Goal: Task Accomplishment & Management: Manage account settings

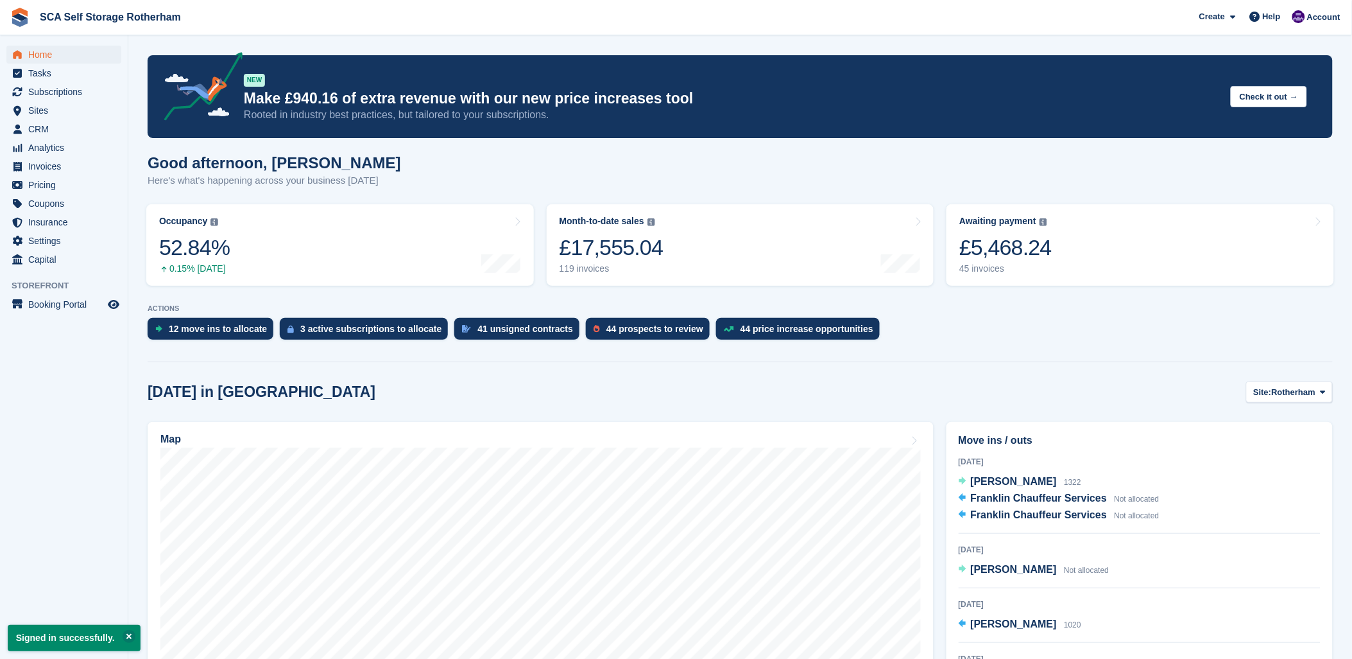
click at [1048, 544] on div "[DATE]" at bounding box center [1140, 550] width 362 height 12
click at [1001, 569] on span "[PERSON_NAME]" at bounding box center [1014, 569] width 86 height 11
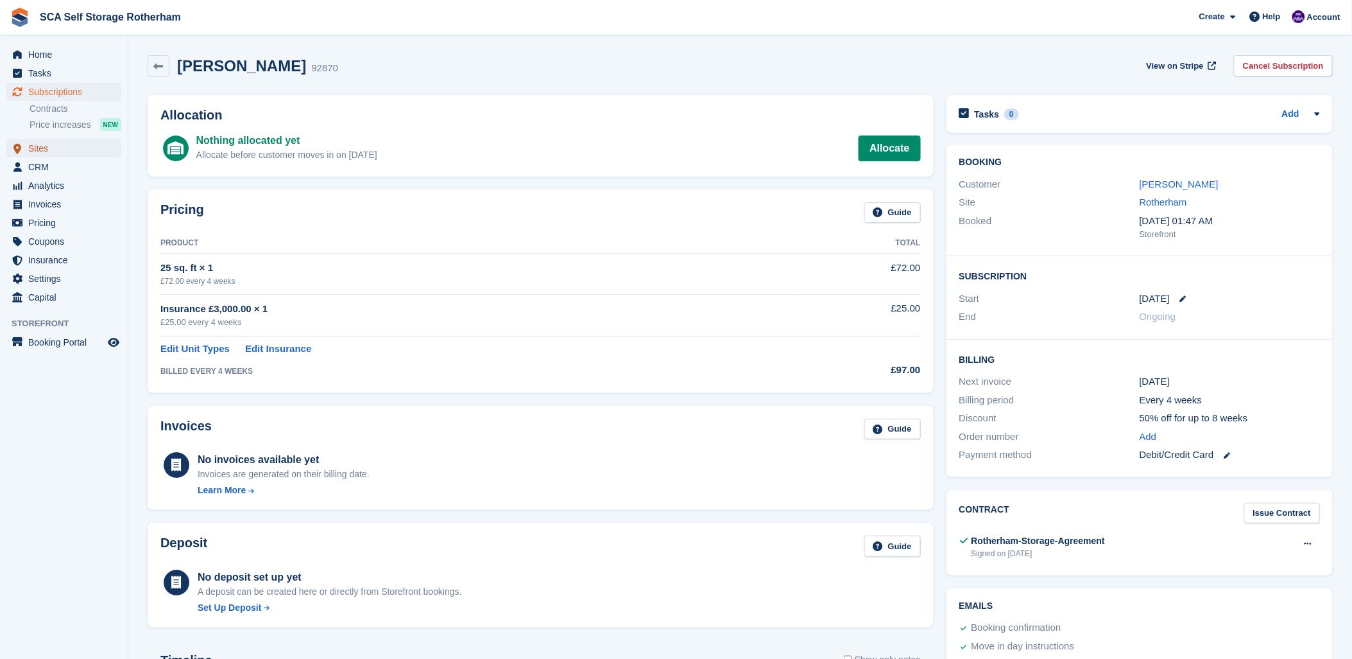
click at [44, 148] on span "Sites" at bounding box center [66, 148] width 77 height 18
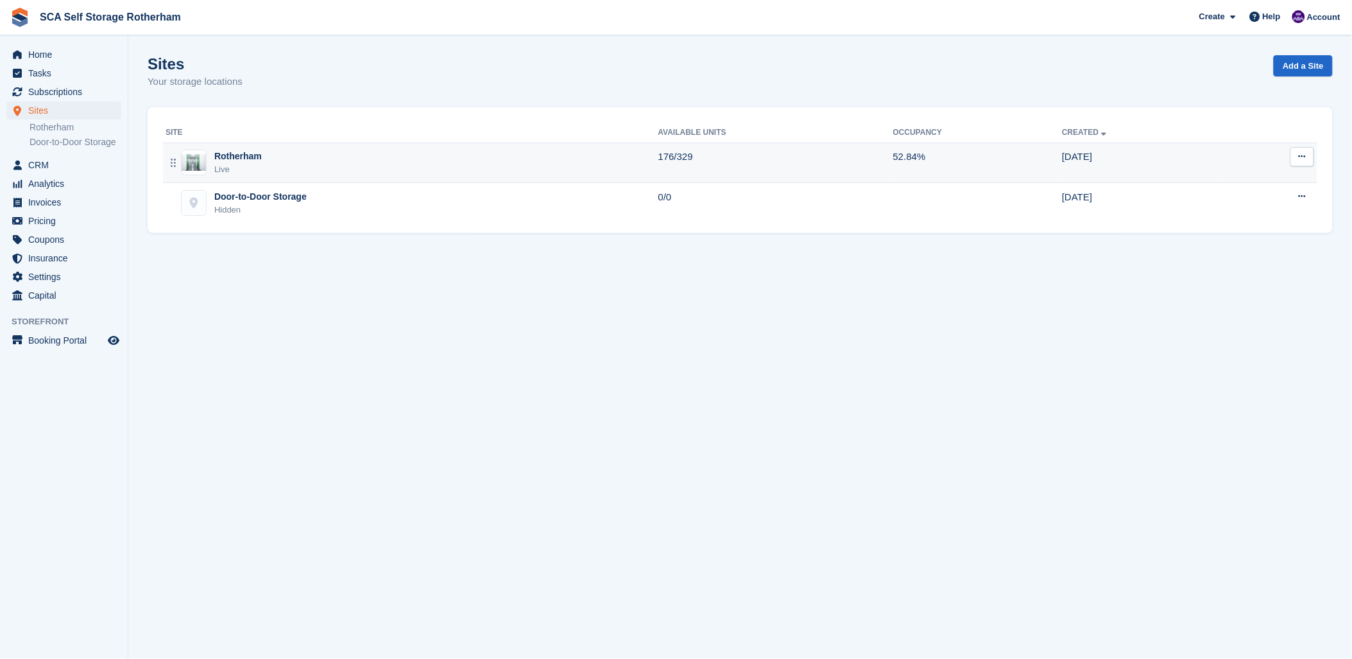
click at [241, 167] on div "Live" at bounding box center [238, 169] width 48 height 13
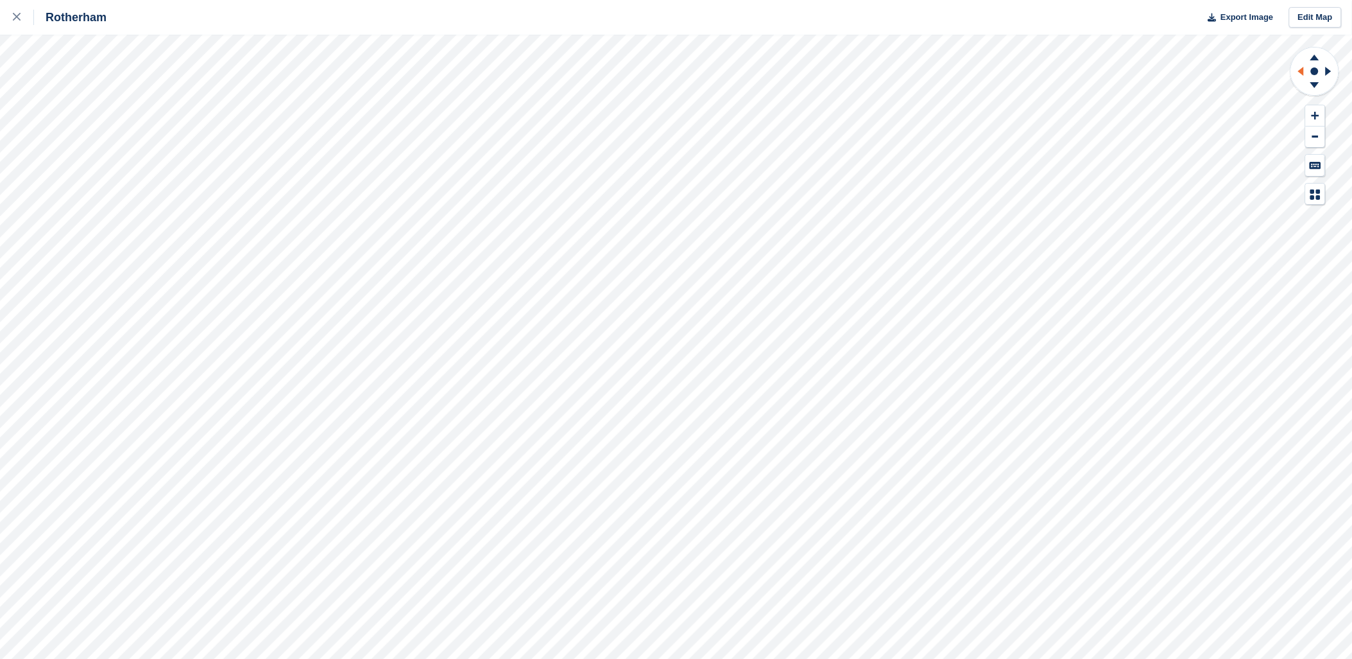
click at [1306, 71] on icon at bounding box center [1299, 71] width 16 height 33
click at [1318, 88] on icon at bounding box center [1315, 87] width 33 height 16
click at [1331, 72] on icon at bounding box center [1329, 71] width 6 height 9
click at [1338, 65] on circle at bounding box center [1315, 71] width 49 height 49
click at [1331, 74] on icon at bounding box center [1331, 71] width 16 height 33
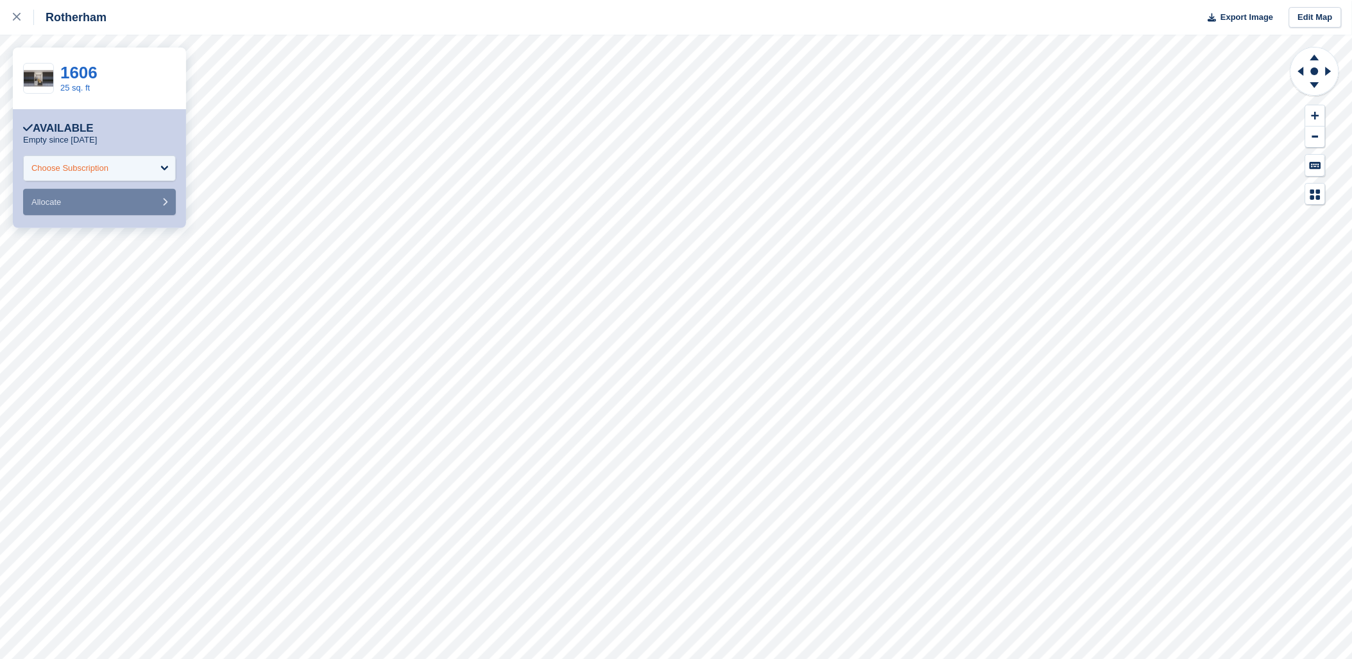
click at [132, 176] on div "Choose Subscription" at bounding box center [99, 168] width 153 height 26
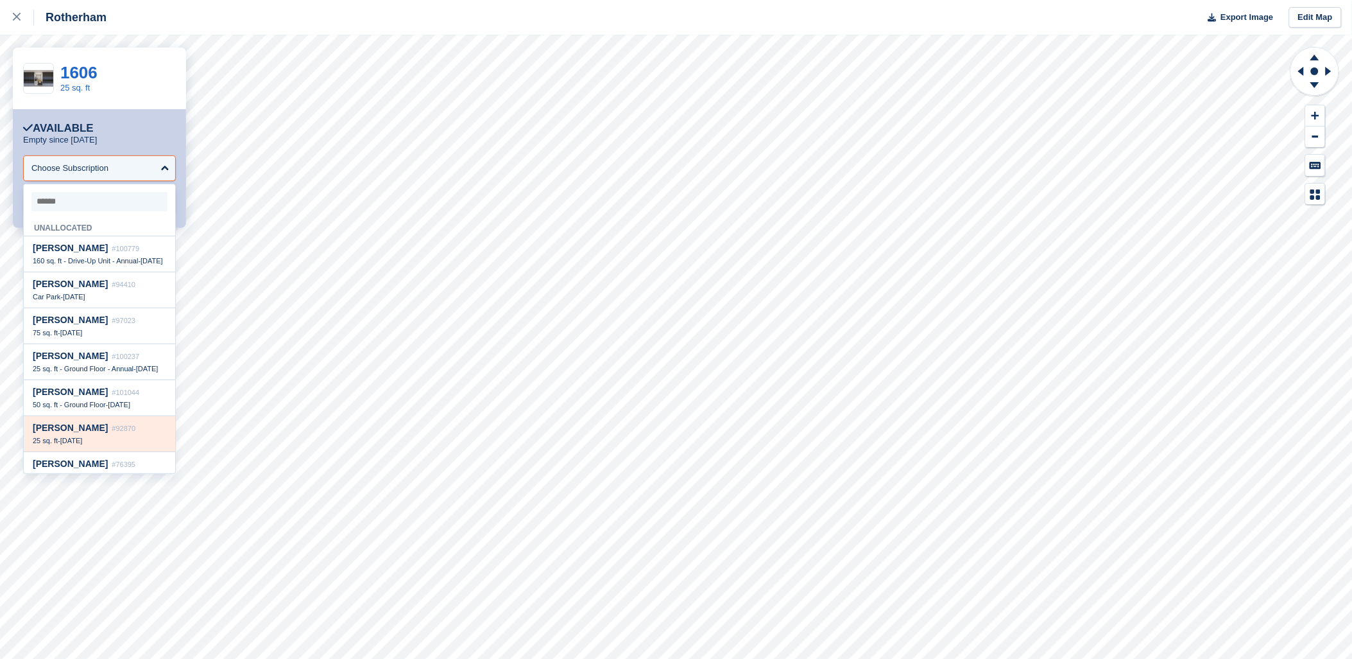
click at [110, 445] on div "25 sq. ft - 17 Aug" at bounding box center [100, 440] width 134 height 9
select select "*****"
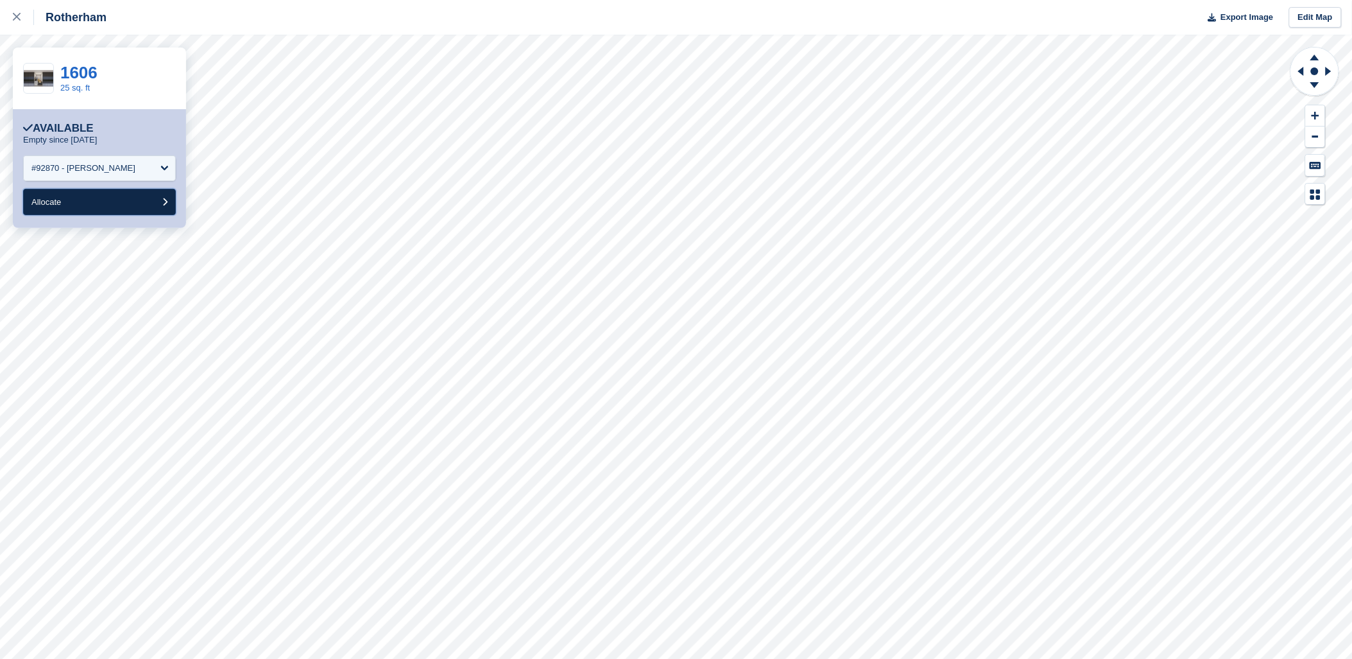
click at [137, 203] on button "Allocate" at bounding box center [99, 202] width 153 height 26
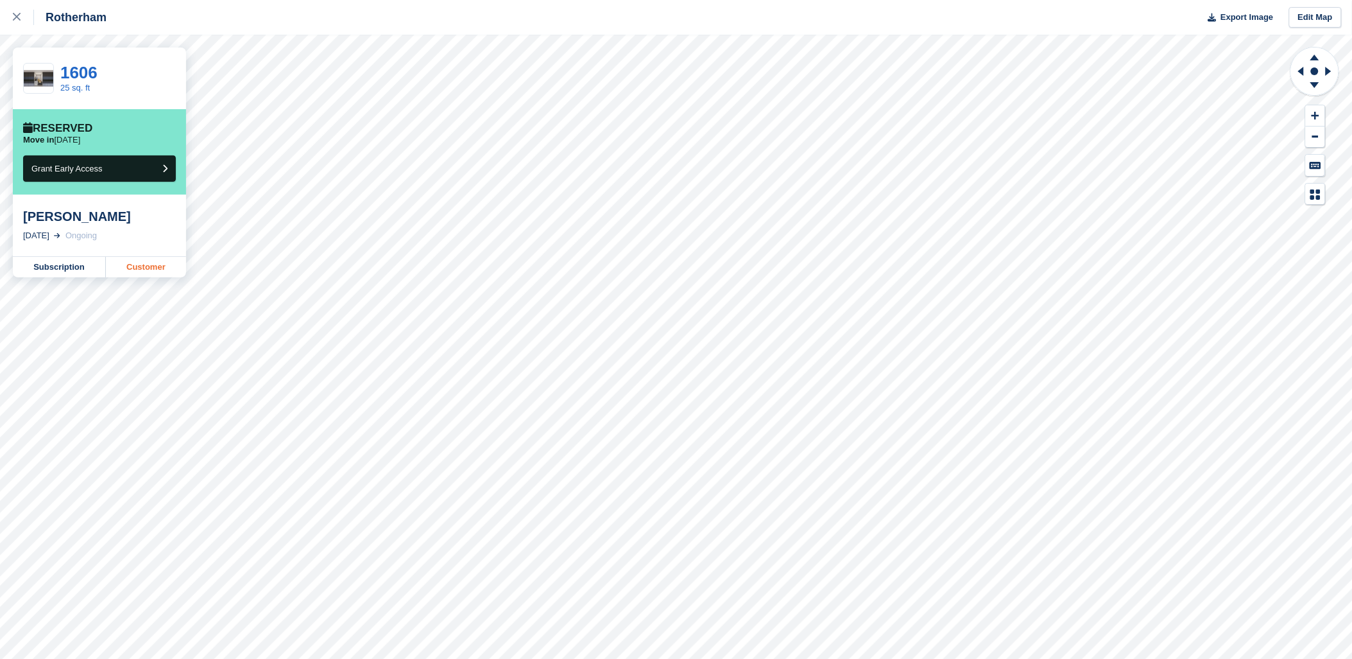
click at [135, 268] on link "Customer" at bounding box center [146, 267] width 80 height 21
click at [17, 15] on icon at bounding box center [17, 17] width 8 height 8
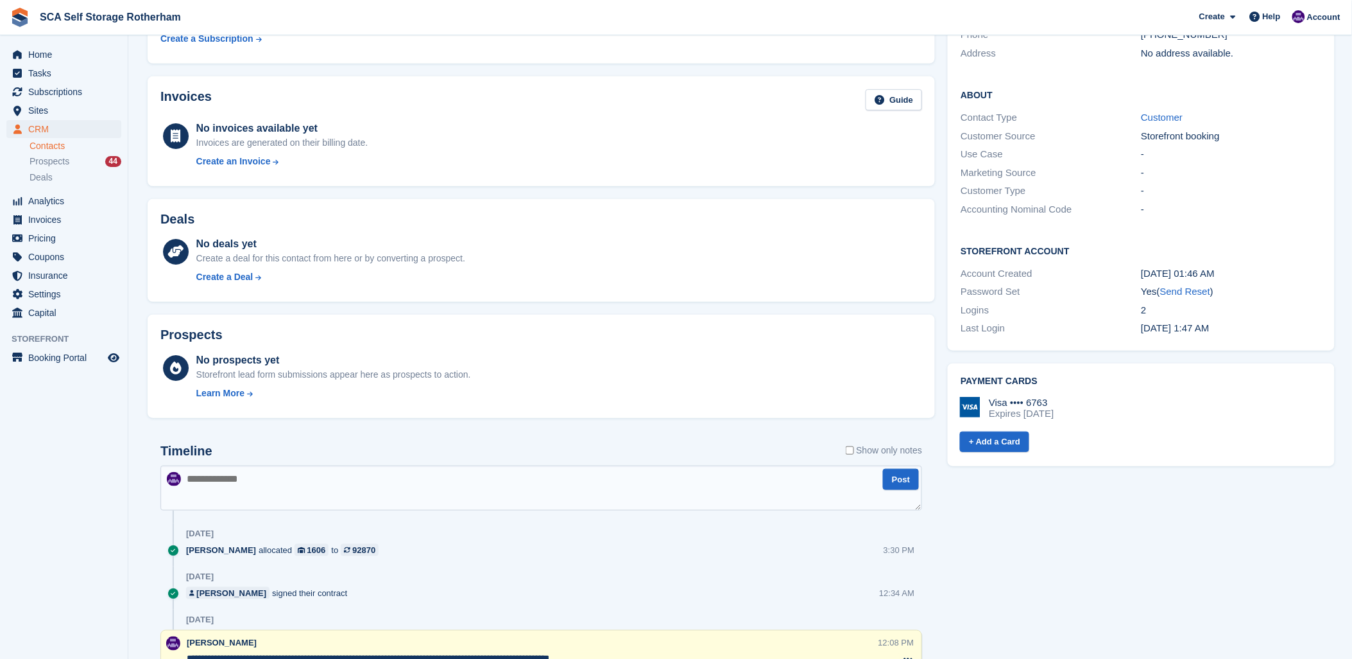
scroll to position [214, 0]
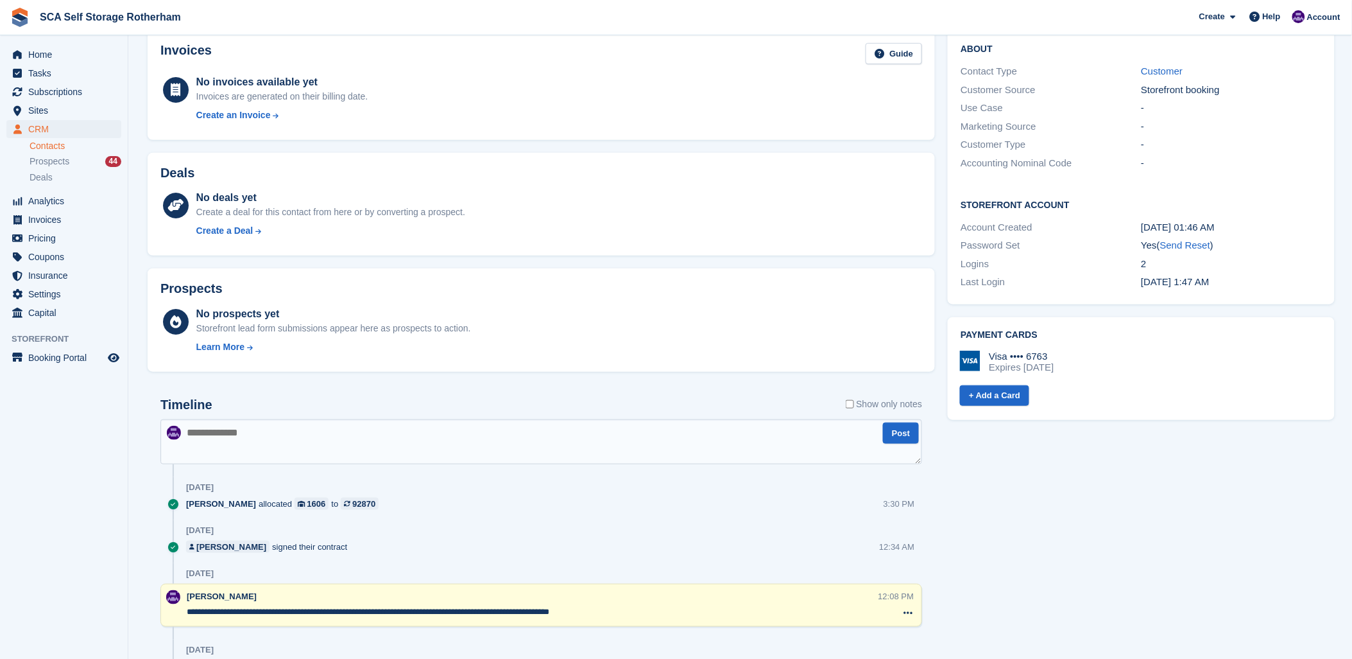
click at [320, 465] on div "Timeline Show only notes Post Today Kelly Neesham allocated 1606 to 92870 3:30 …" at bounding box center [541, 579] width 762 height 365
click at [324, 447] on textarea at bounding box center [541, 441] width 762 height 45
type textarea "**********"
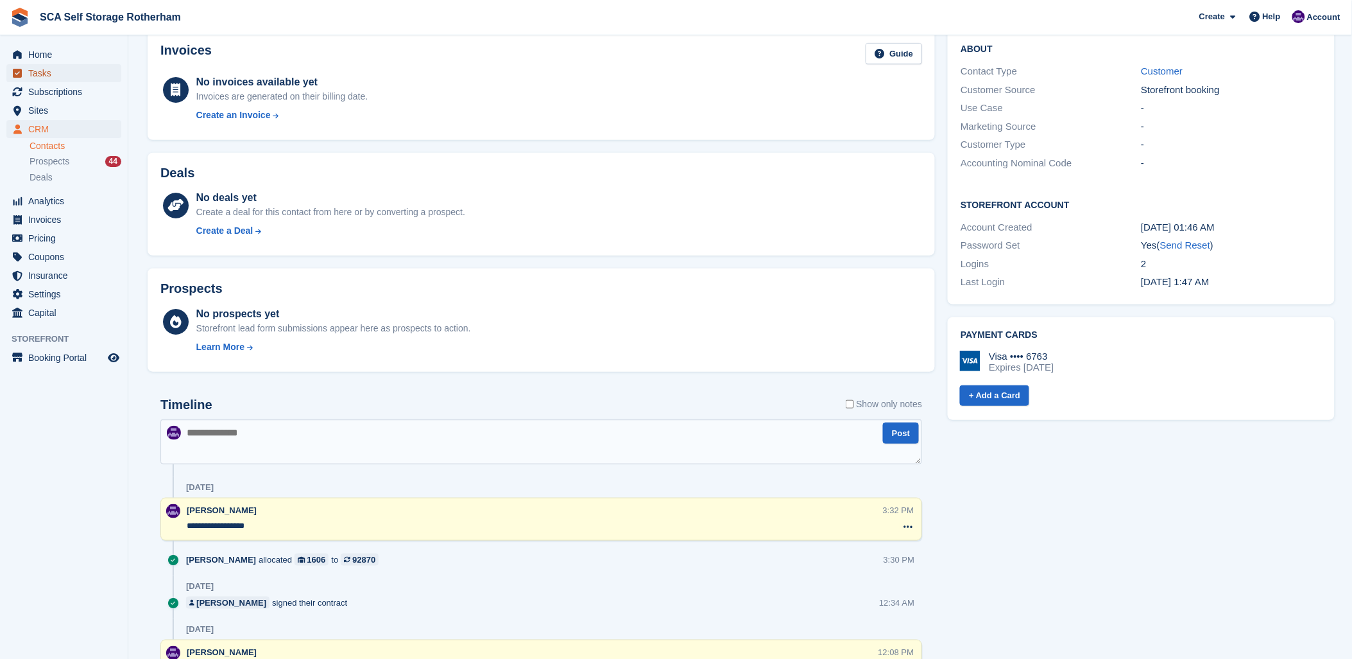
click at [67, 71] on span "Tasks" at bounding box center [66, 73] width 77 height 18
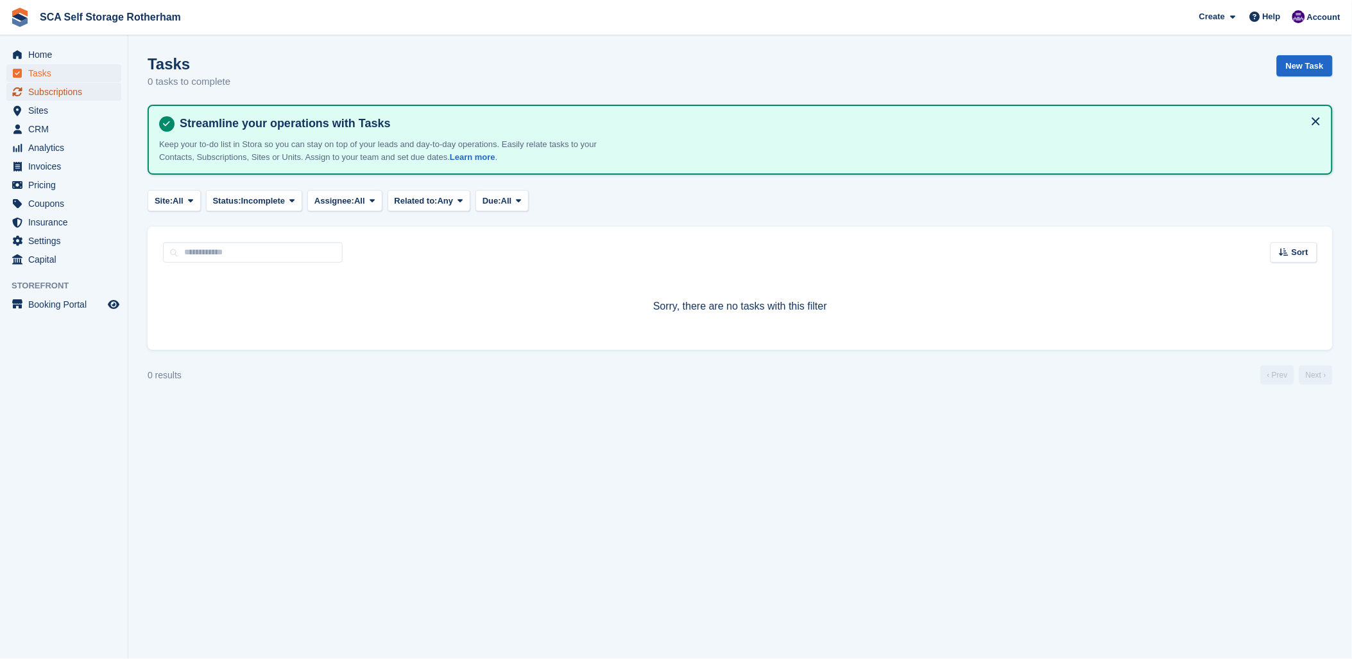
click at [65, 88] on span "Subscriptions" at bounding box center [66, 92] width 77 height 18
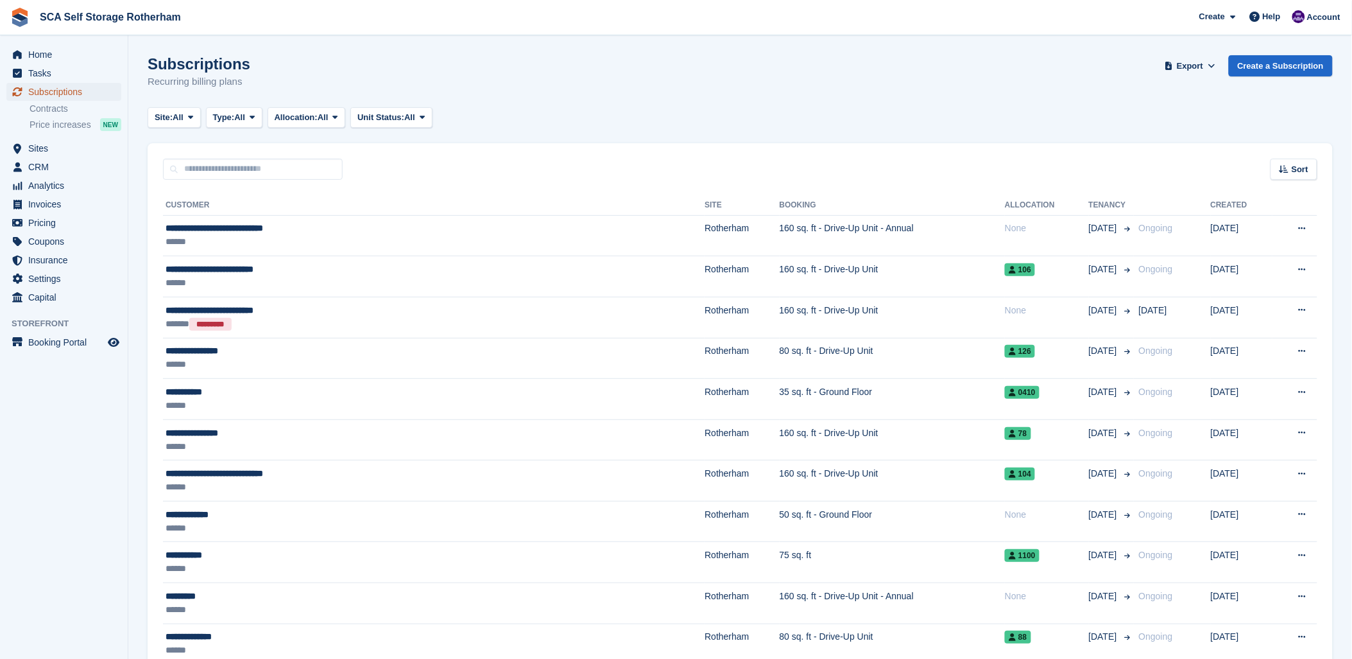
click at [65, 89] on span "Subscriptions" at bounding box center [66, 92] width 77 height 18
drag, startPoint x: 703, startPoint y: 95, endPoint x: 709, endPoint y: 99, distance: 7.5
click at [709, 99] on div "Subscriptions Recurring billing plans Export Export Subscriptions Export a CSV …" at bounding box center [741, 79] width 1186 height 49
click at [509, 126] on div "Site: All All Rotherham Door-to-Door Storage Type: All All Upcoming Previous Ac…" at bounding box center [741, 117] width 1186 height 21
click at [748, 111] on div "Site: All All Rotherham Door-to-Door Storage Type: All All Upcoming Previous Ac…" at bounding box center [741, 117] width 1186 height 21
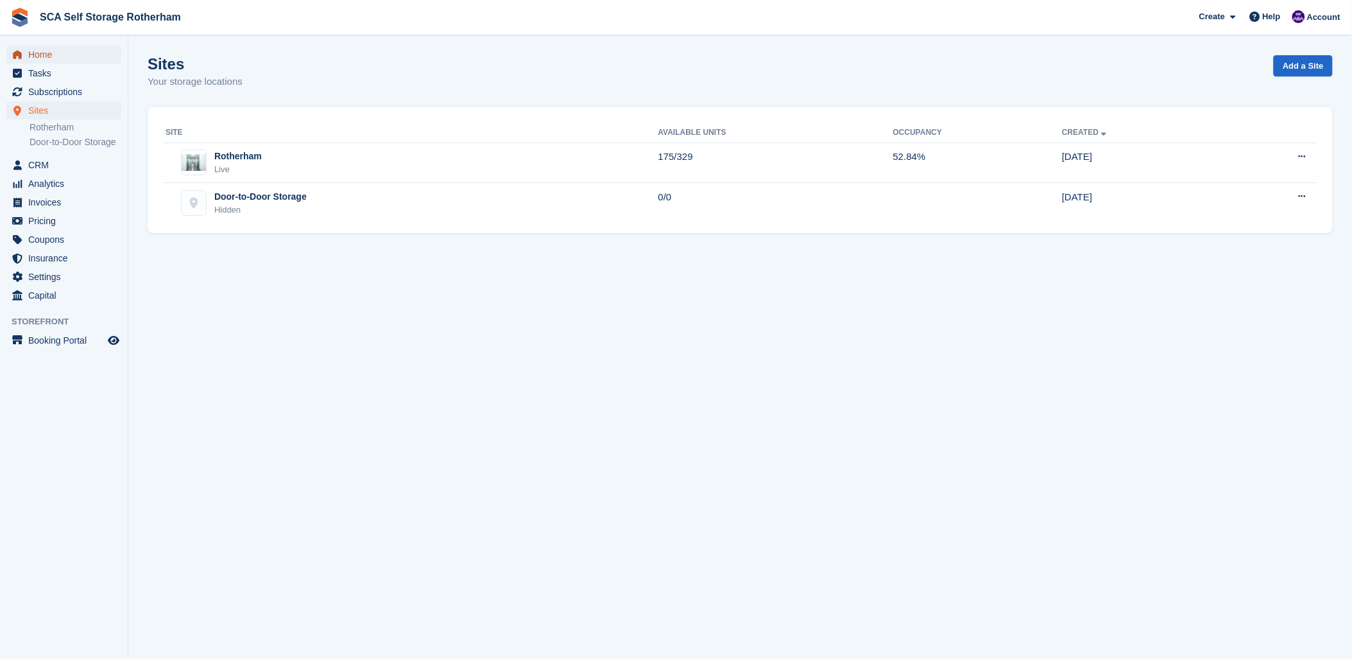
click at [26, 58] on link "Home" at bounding box center [63, 55] width 115 height 18
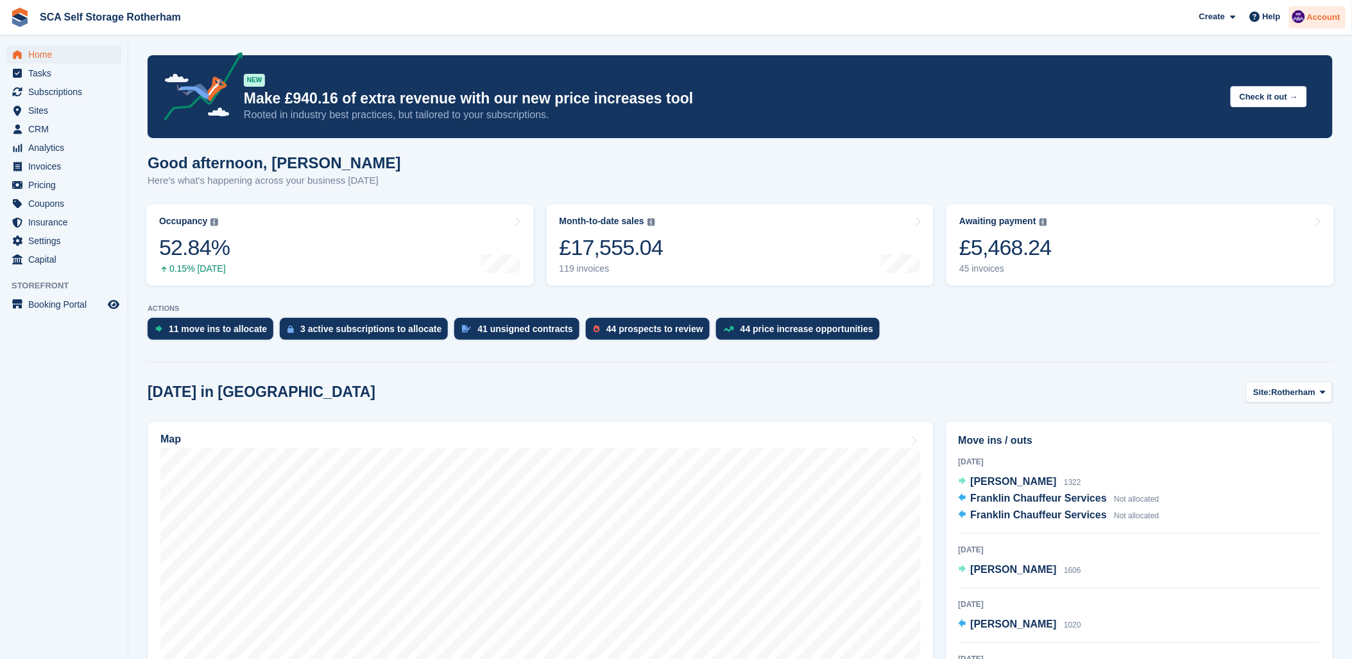
click at [1329, 11] on span "Account" at bounding box center [1324, 17] width 33 height 13
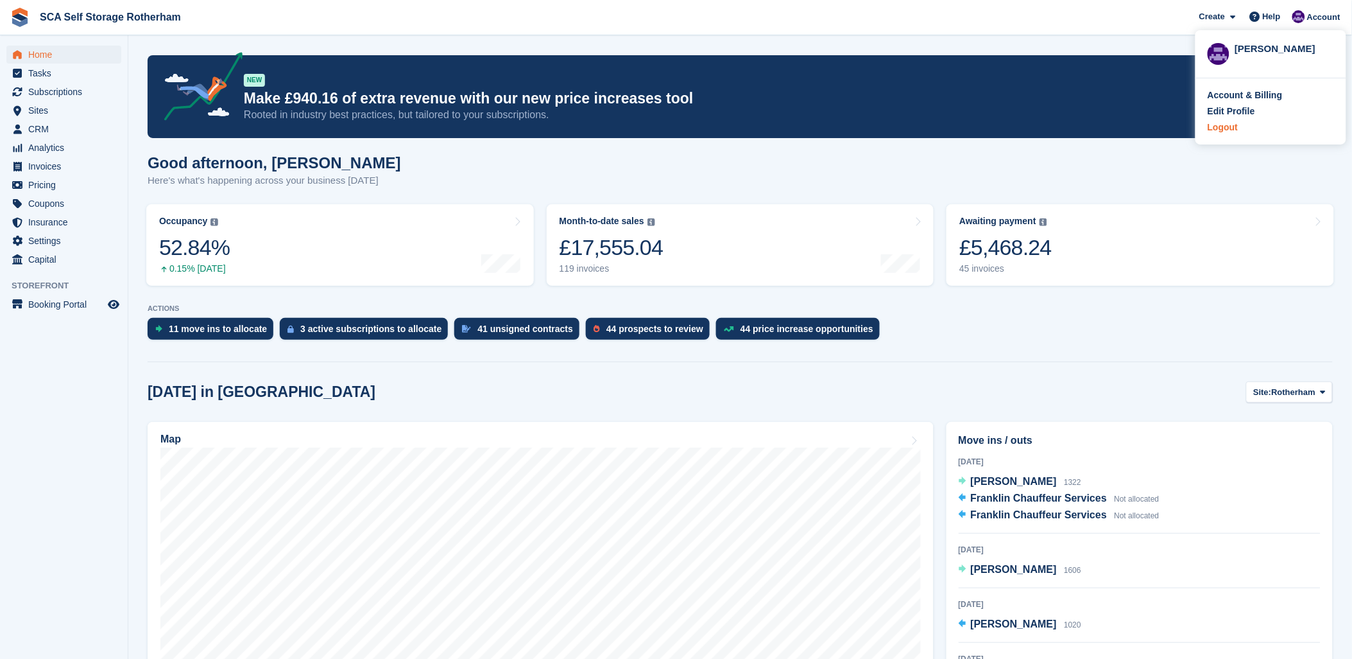
click at [1223, 134] on div "Logout" at bounding box center [1223, 127] width 30 height 13
